Goal: Browse casually: Explore the website without a specific task or goal

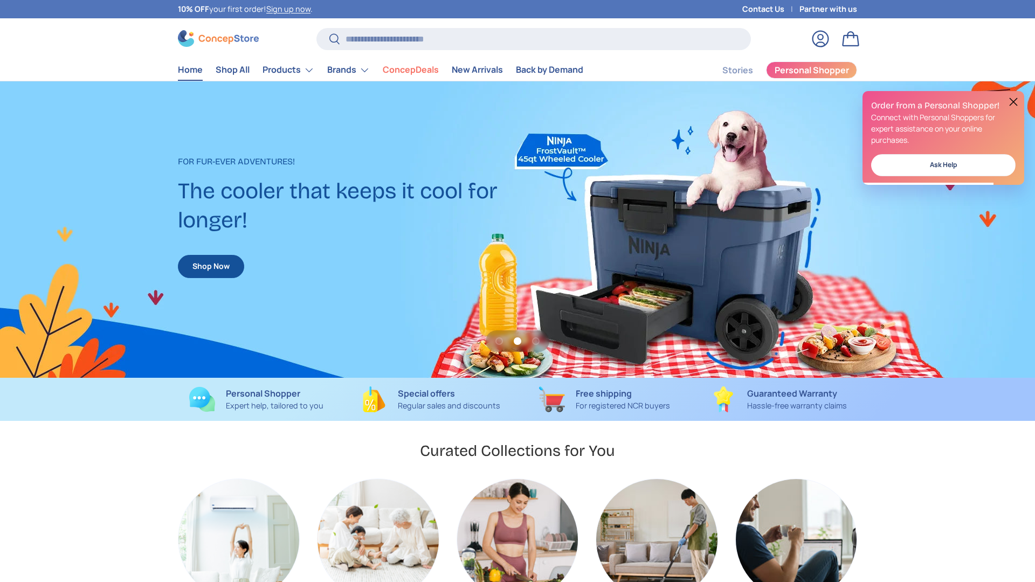
scroll to position [1253, 4409]
